Goal: Task Accomplishment & Management: Use online tool/utility

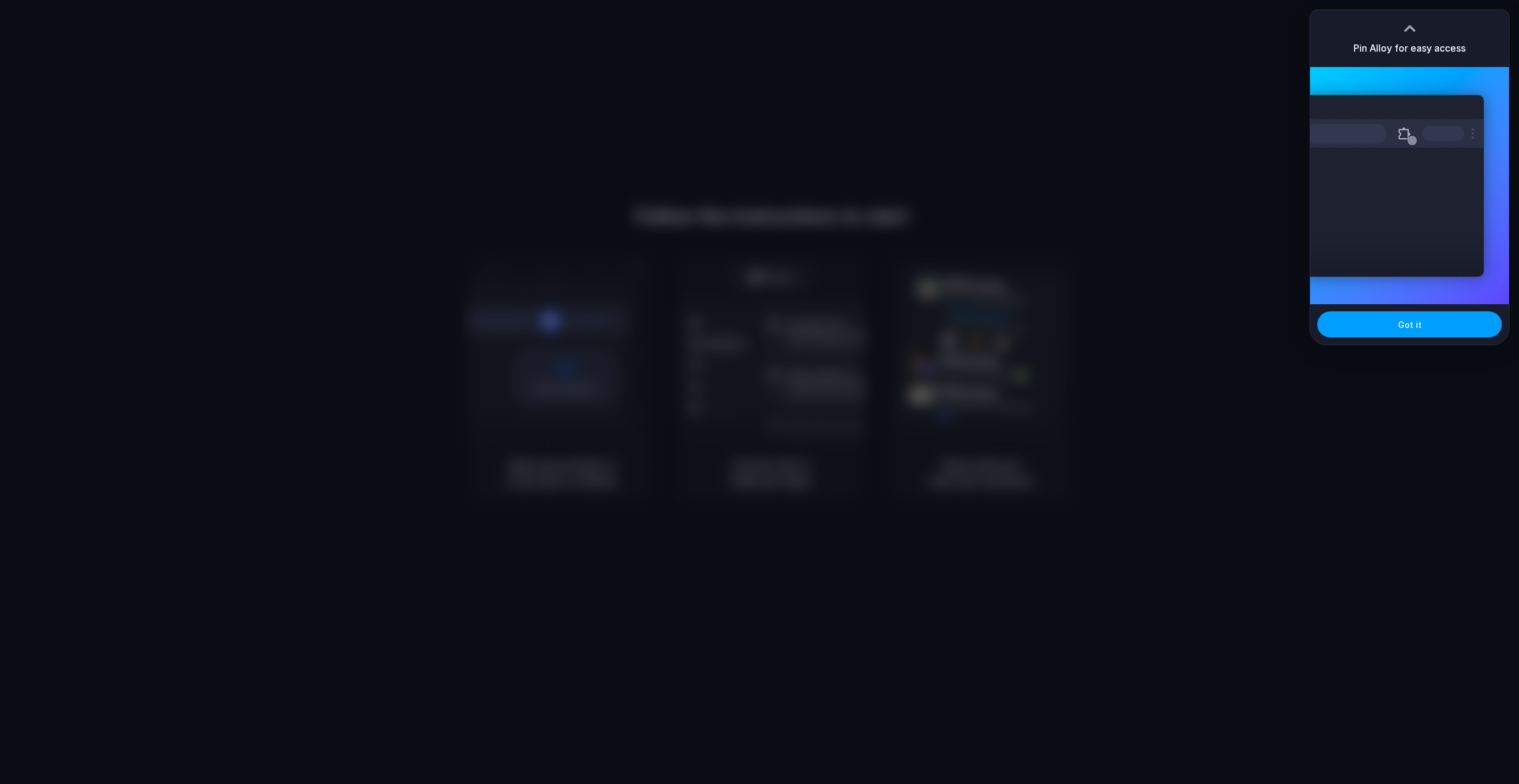
click at [1401, 325] on span "Got it" at bounding box center [1410, 324] width 24 height 12
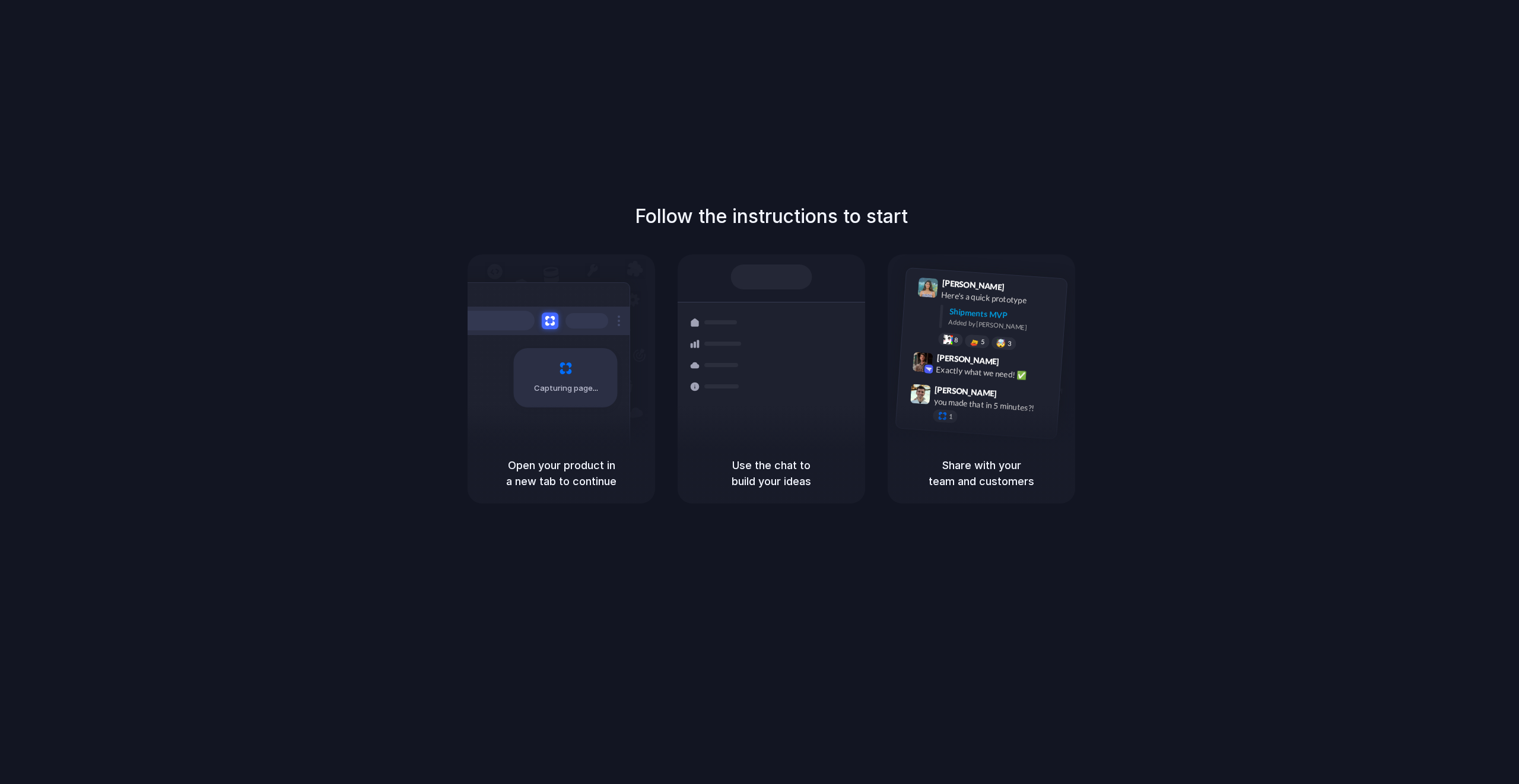
click at [1205, 93] on div "Follow the instructions to start Capturing page Open your product in a new tab …" at bounding box center [771, 404] width 1543 height 808
click at [554, 384] on span "Capturing page" at bounding box center [567, 389] width 66 height 12
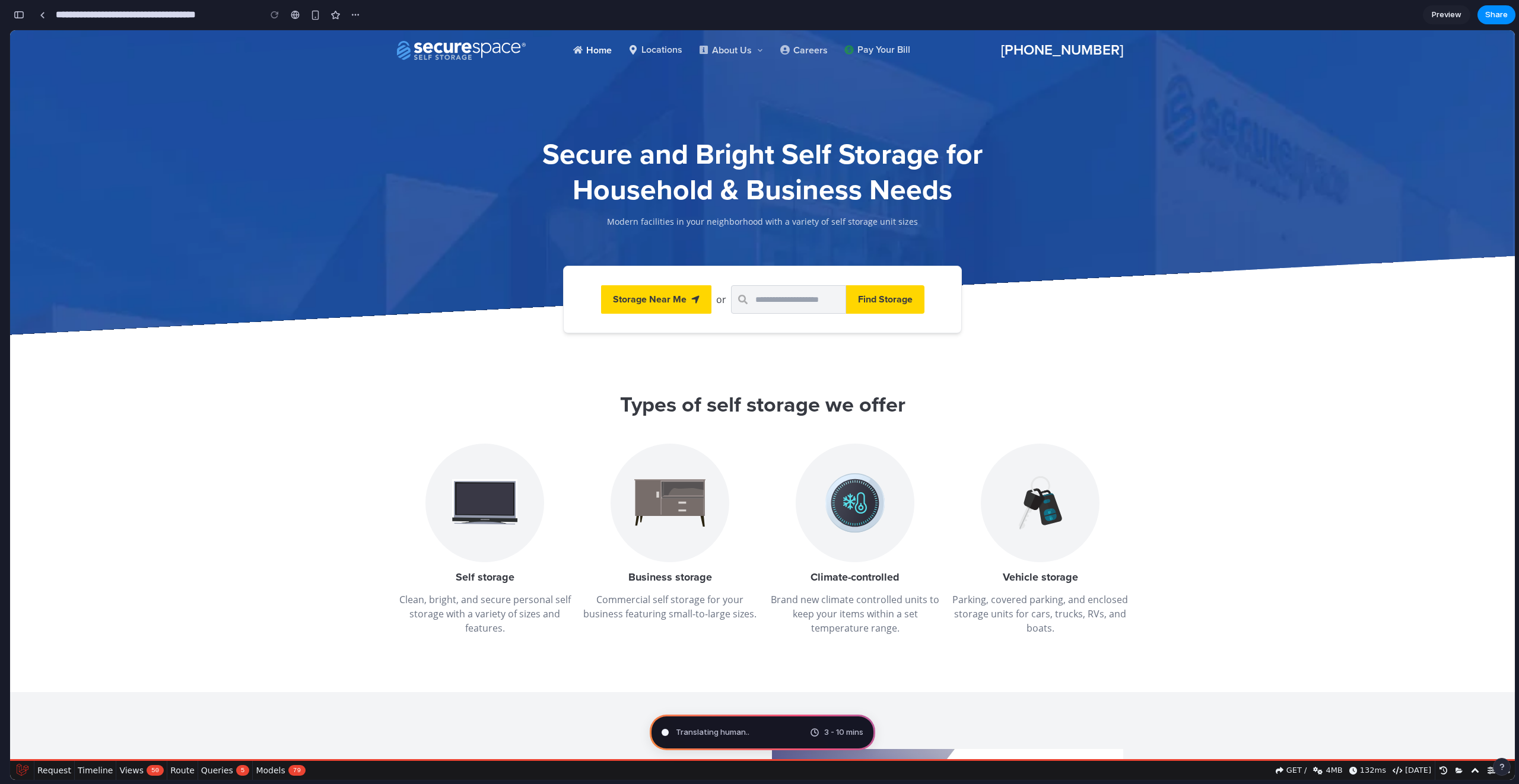
type input "**********"
